Goal: Task Accomplishment & Management: Manage account settings

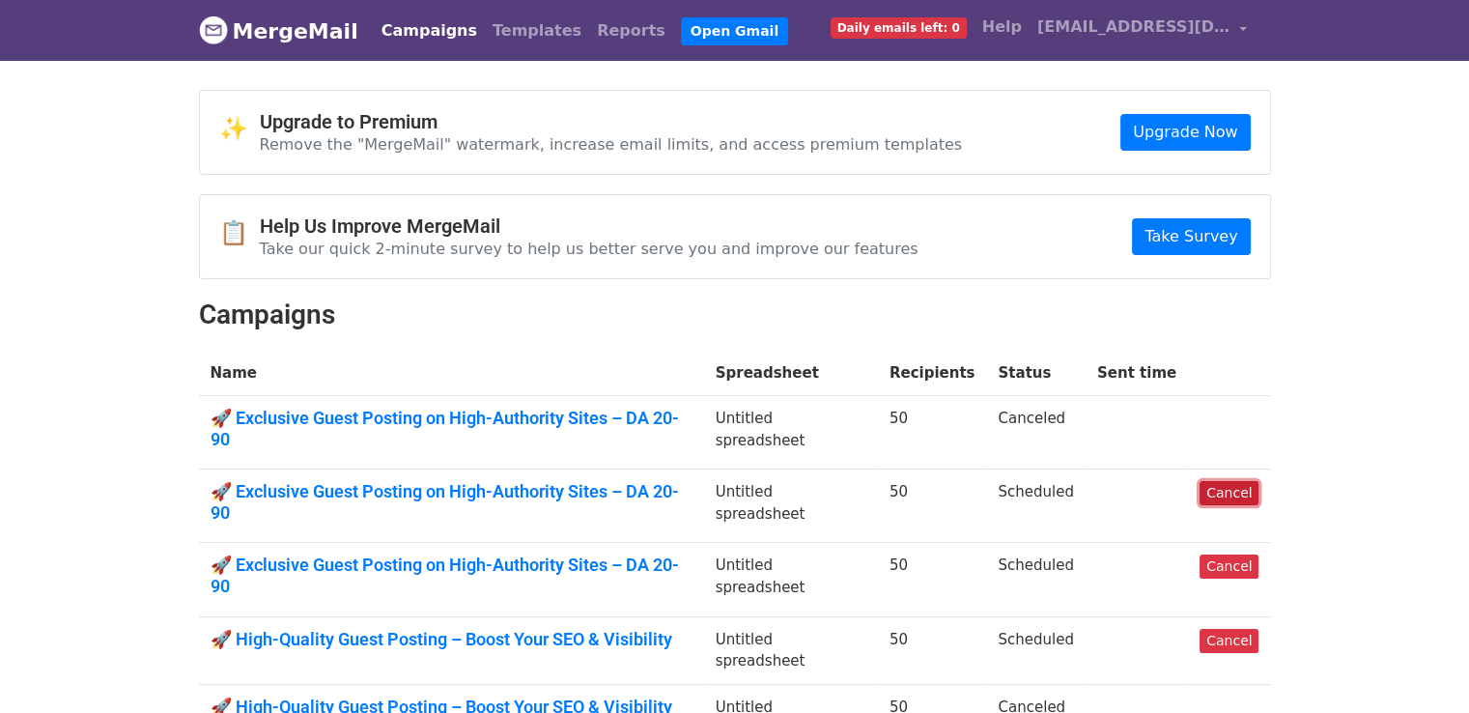
click at [1236, 481] on link "Cancel" at bounding box center [1228, 493] width 59 height 24
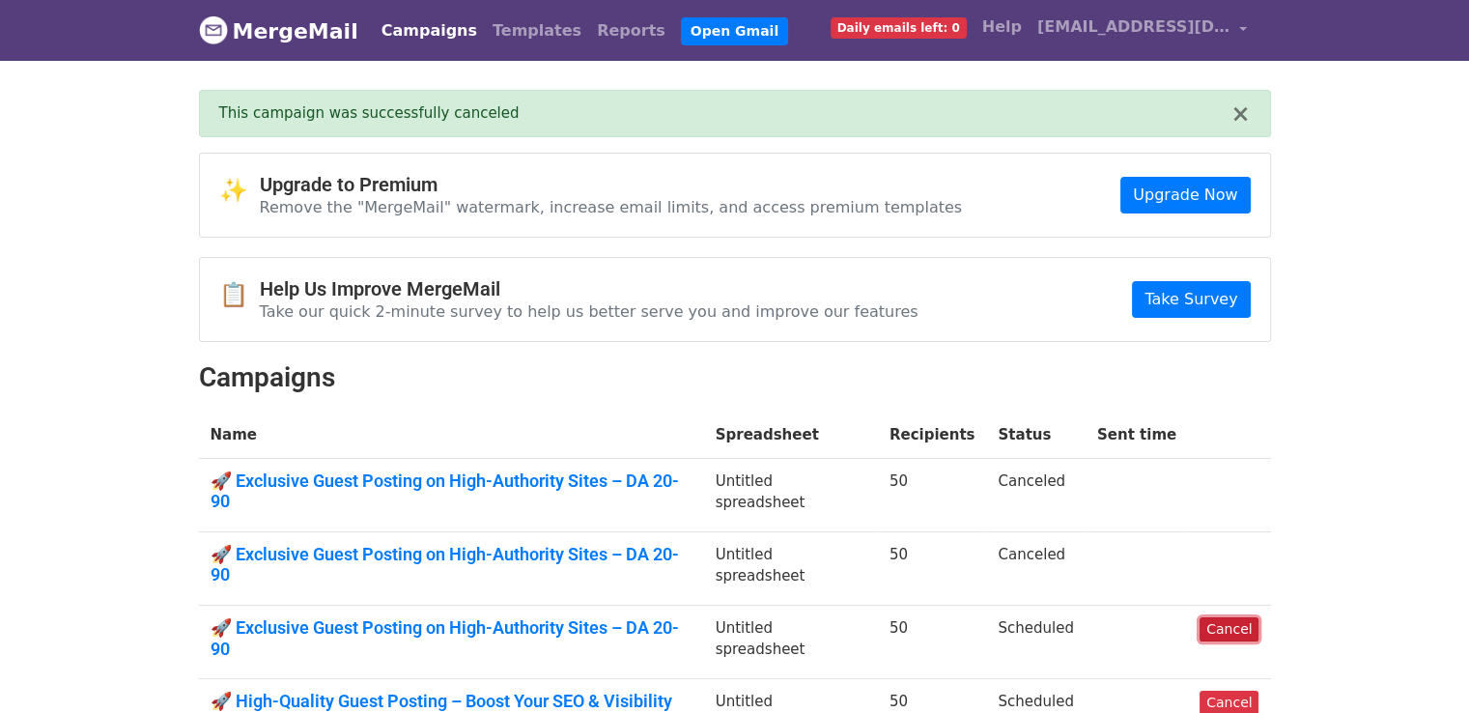
click at [1228, 617] on link "Cancel" at bounding box center [1228, 629] width 59 height 24
click at [1228, 690] on link "Cancel" at bounding box center [1228, 702] width 59 height 24
